Goal: Task Accomplishment & Management: Use online tool/utility

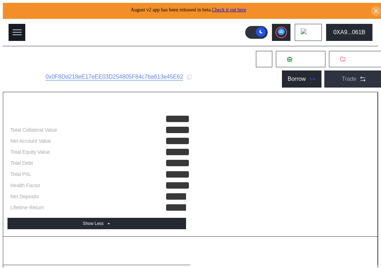
click at [14, 34] on icon at bounding box center [17, 32] width 10 height 10
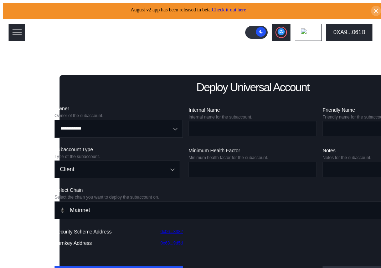
click at [36, 84] on div "Lending Pools" at bounding box center [30, 87] width 36 height 6
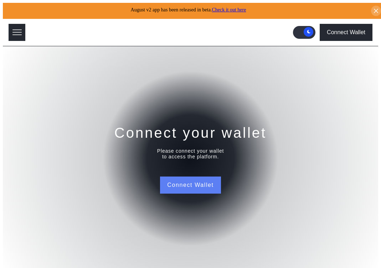
click at [193, 179] on button "Connect Wallet" at bounding box center [190, 185] width 61 height 17
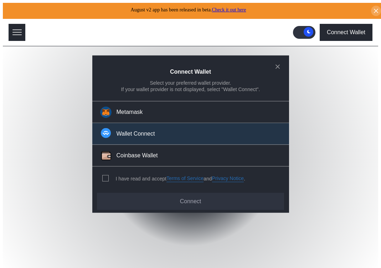
click at [180, 129] on button "Wallet Connect" at bounding box center [190, 134] width 197 height 22
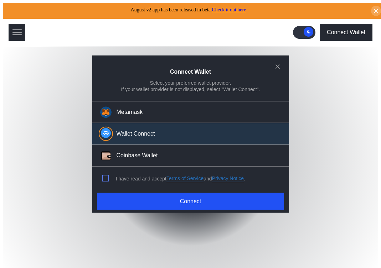
click at [105, 176] on span "modal" at bounding box center [106, 179] width 6 height 6
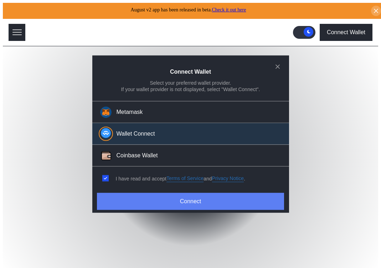
click at [118, 198] on button "Connect" at bounding box center [190, 201] width 187 height 17
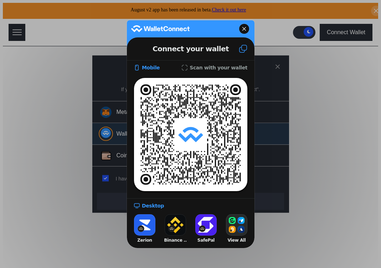
click at [239, 52] on button at bounding box center [242, 48] width 23 height 19
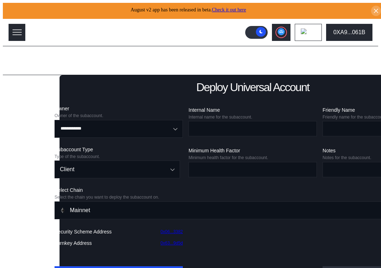
click at [17, 84] on div "Lending Pools" at bounding box center [30, 87] width 36 height 6
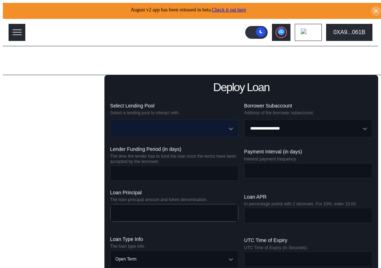
click at [189, 124] on input "Open menu" at bounding box center [170, 128] width 110 height 17
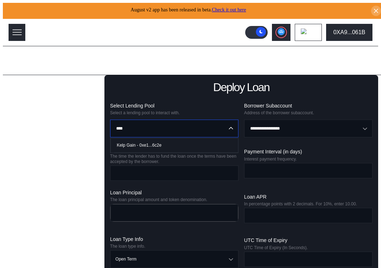
click at [156, 140] on span "Kelp Gain - 0xe1...6c2e" at bounding box center [176, 145] width 124 height 15
type input "**********"
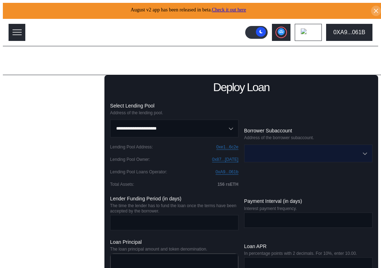
click at [293, 147] on input "Open menu" at bounding box center [304, 153] width 110 height 17
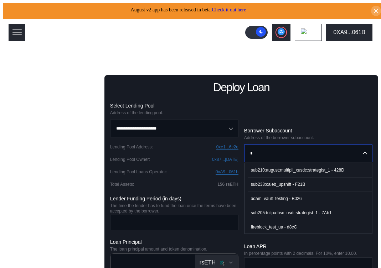
type input "**********"
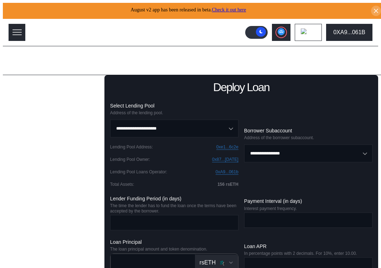
click at [41, 221] on div "Liquidate Loan" at bounding box center [54, 217] width 75 height 9
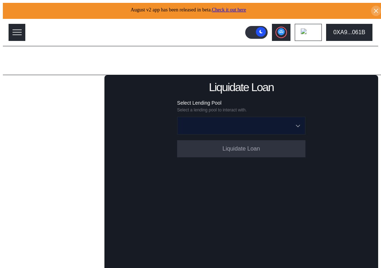
click at [213, 120] on input "Open menu" at bounding box center [237, 125] width 110 height 17
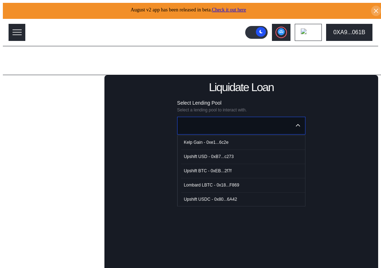
click at [203, 140] on div "Kelp Gain - 0xe1...6c2e" at bounding box center [206, 142] width 45 height 5
type input "**********"
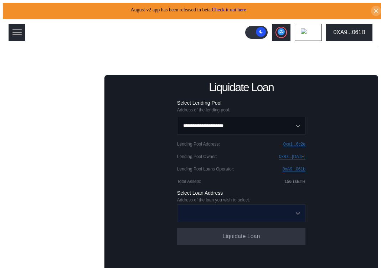
click at [225, 212] on input "Open menu" at bounding box center [237, 213] width 110 height 17
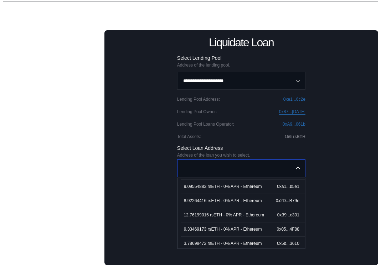
scroll to position [1340, 0]
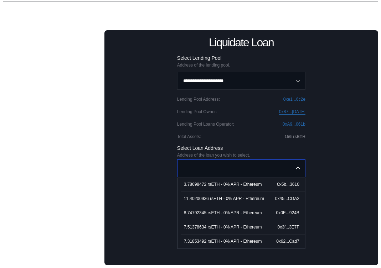
click at [206, 206] on span "8.74792345 rsETH - 0% APR - Ethereum 0x0E...924B" at bounding box center [243, 213] width 124 height 15
type input "**********"
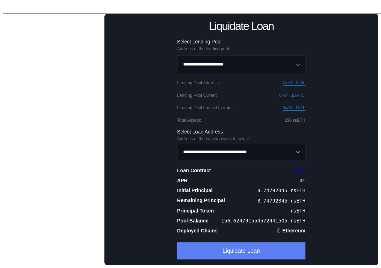
click at [219, 243] on button "Liquidate Loan" at bounding box center [241, 251] width 128 height 17
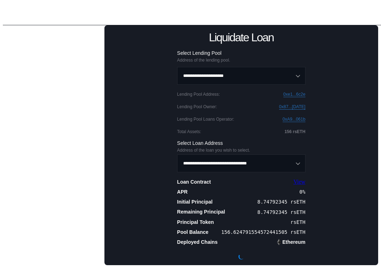
scroll to position [58, 0]
click at [35, 160] on div "Call Loan" at bounding box center [54, 156] width 75 height 9
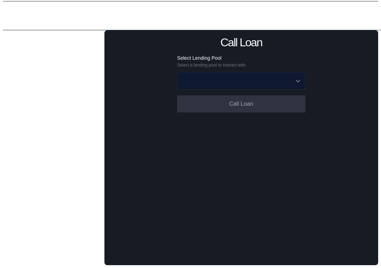
click at [252, 72] on input "Open menu" at bounding box center [237, 80] width 110 height 17
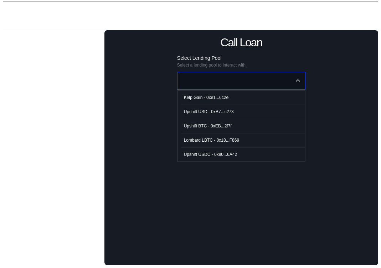
click at [246, 90] on span "Kelp Gain - 0xe1...6c2e" at bounding box center [243, 97] width 124 height 15
type input "**********"
